Goal: Information Seeking & Learning: Check status

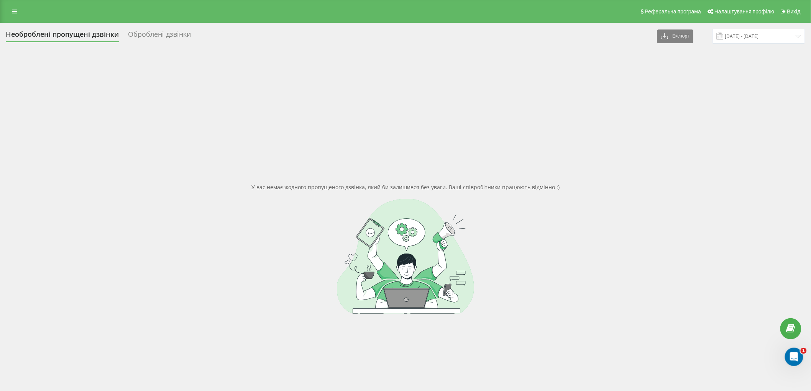
click at [44, 35] on div "Необроблені пропущені дзвінки" at bounding box center [62, 36] width 113 height 12
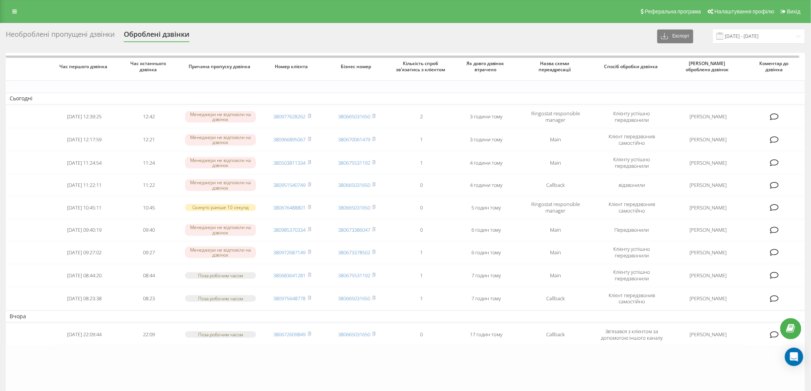
click at [89, 36] on div "Необроблені пропущені дзвінки" at bounding box center [60, 36] width 109 height 12
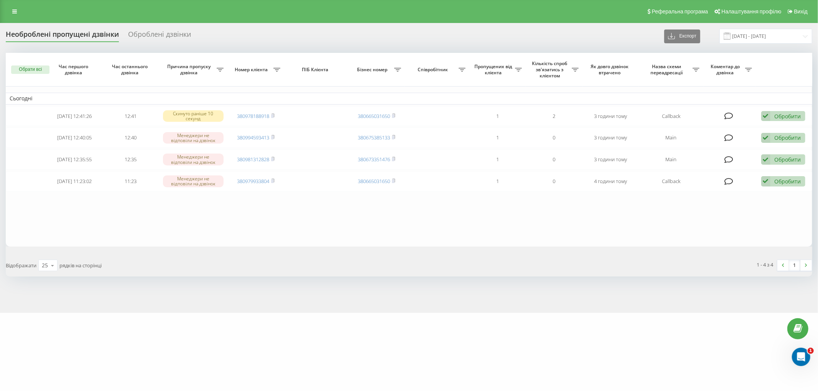
click at [44, 216] on table "Сьогодні 2025-08-22 12:41:26 12:41 Скинуто раніше 10 секунд 380978188918 380665…" at bounding box center [409, 150] width 806 height 194
click at [50, 38] on div "Необроблені пропущені дзвінки" at bounding box center [62, 36] width 113 height 12
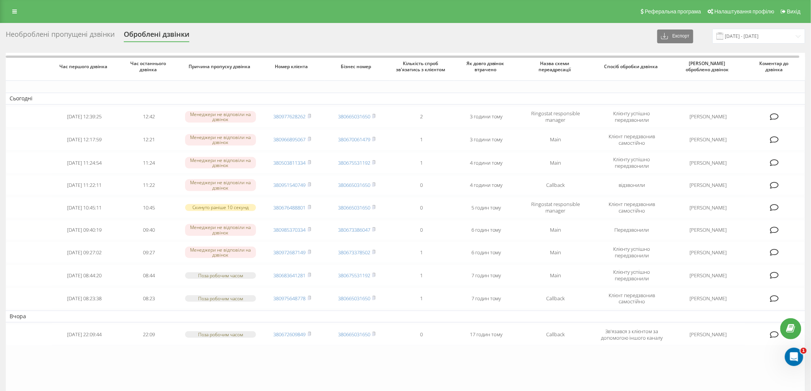
click at [89, 40] on div "Необроблені пропущені дзвінки" at bounding box center [60, 36] width 109 height 12
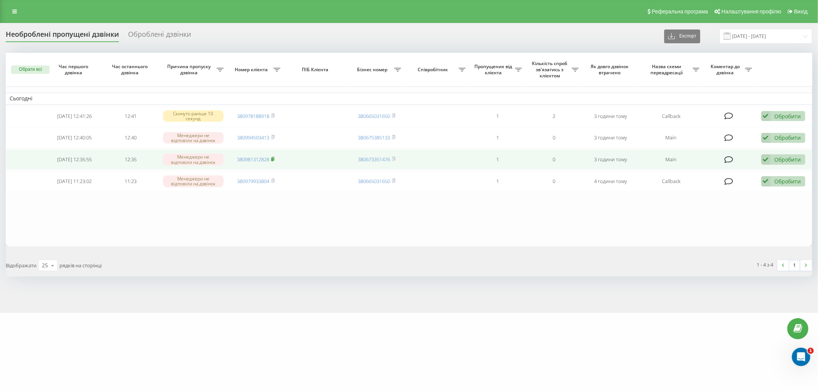
click at [273, 158] on rect at bounding box center [272, 159] width 2 height 3
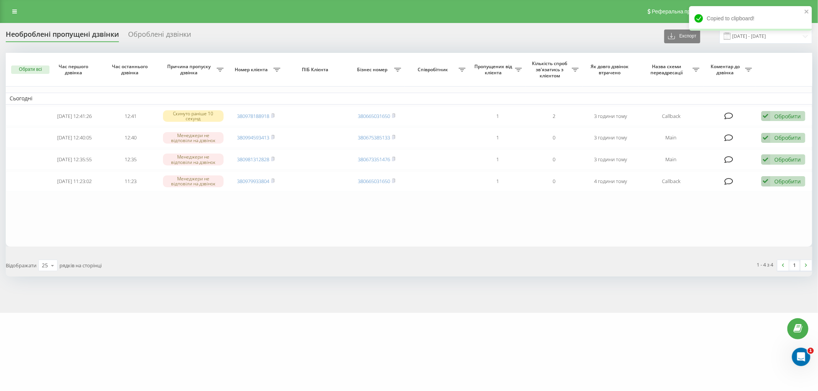
click at [70, 33] on div "Необроблені пропущені дзвінки" at bounding box center [62, 36] width 113 height 12
